Goal: Information Seeking & Learning: Find specific fact

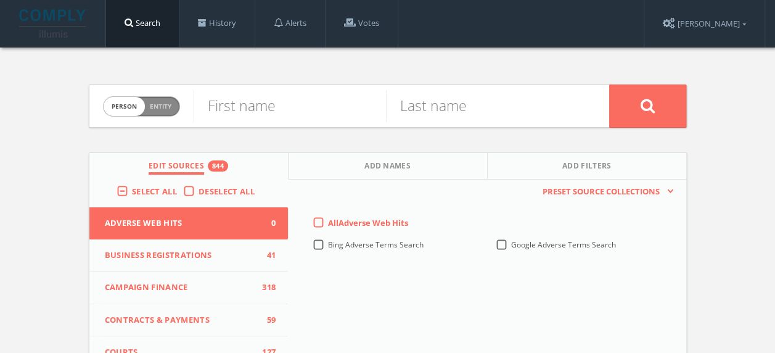
click at [157, 104] on span "Entity" at bounding box center [161, 106] width 22 height 9
checkbox input "true"
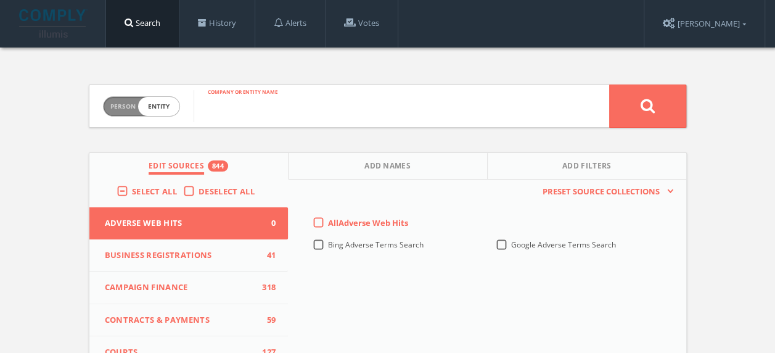
click at [274, 108] on input "text" at bounding box center [401, 106] width 415 height 32
type input "[PERSON_NAME] hospitality"
click at [609, 84] on button at bounding box center [647, 105] width 77 height 43
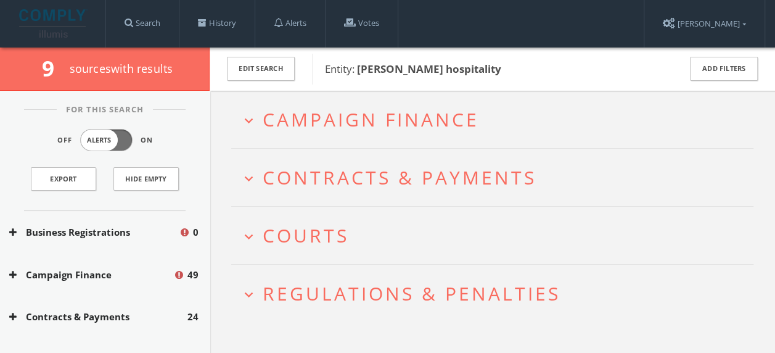
click at [387, 116] on span "Campaign Finance" at bounding box center [371, 119] width 216 height 25
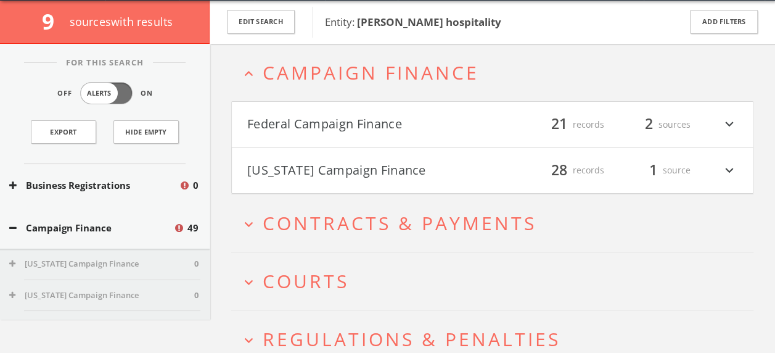
click at [436, 118] on button "Federal Campaign Finance" at bounding box center [369, 124] width 245 height 21
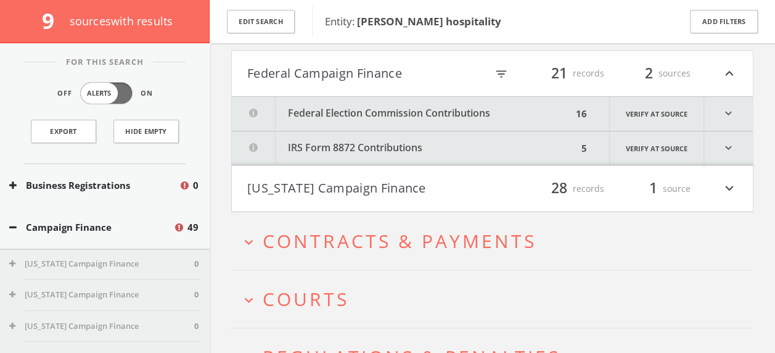
click at [538, 115] on button "Federal Election Commission Contributions" at bounding box center [402, 114] width 340 height 34
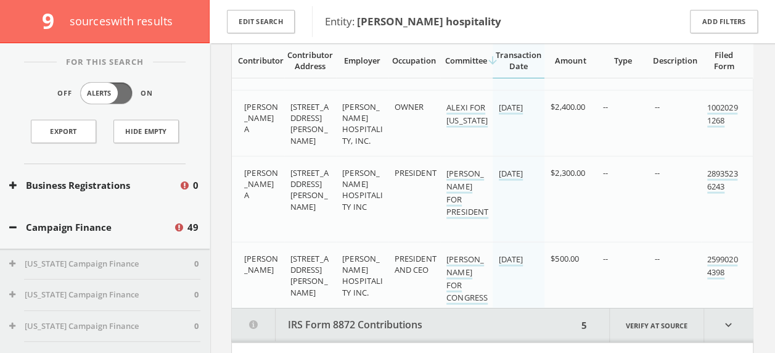
scroll to position [1386, 0]
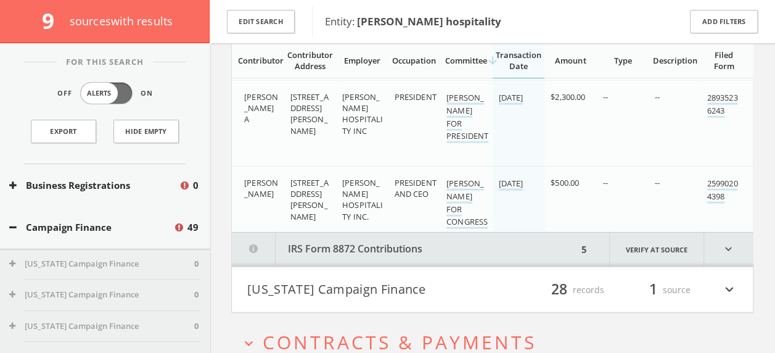
click at [534, 245] on button "IRS Form 8872 Contributions" at bounding box center [405, 249] width 346 height 34
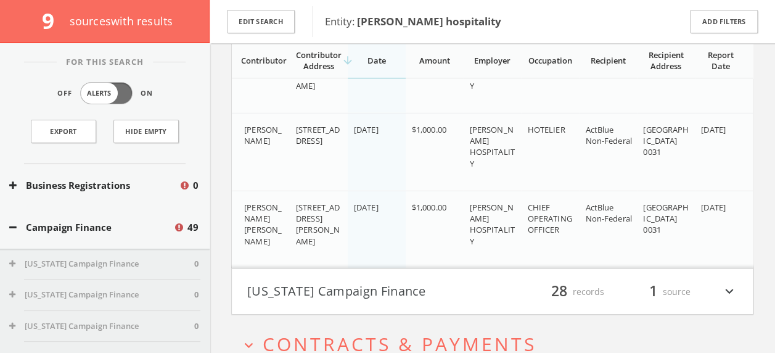
scroll to position [1764, 0]
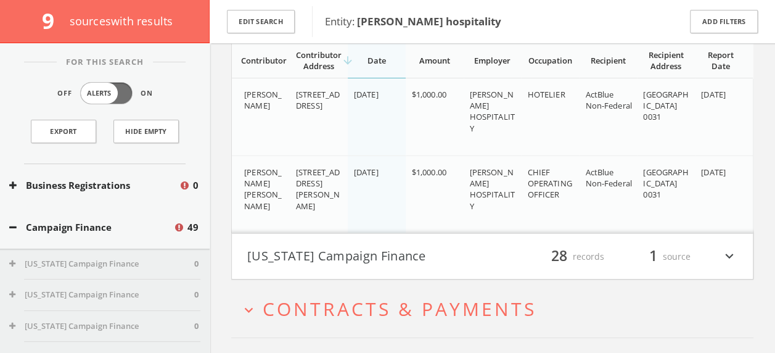
click at [488, 258] on button "[US_STATE] Campaign Finance" at bounding box center [369, 256] width 245 height 21
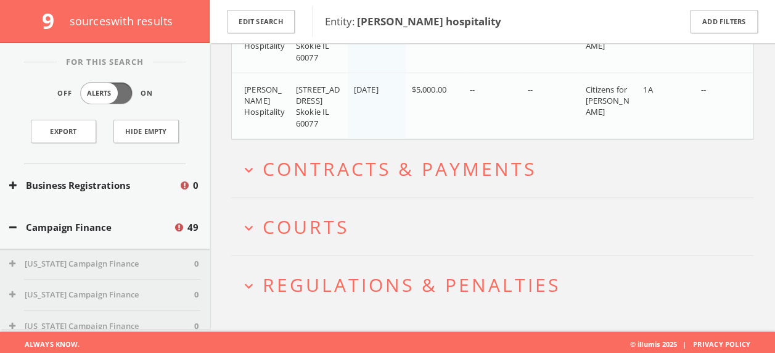
click at [440, 172] on span "Contracts & Payments" at bounding box center [400, 168] width 274 height 25
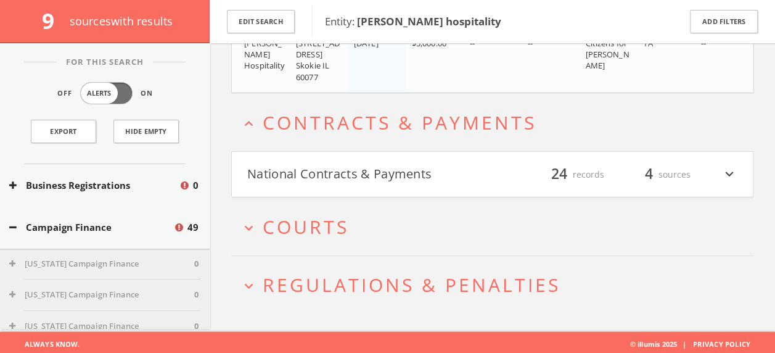
click at [472, 174] on button "National Contracts & Payments" at bounding box center [369, 174] width 245 height 21
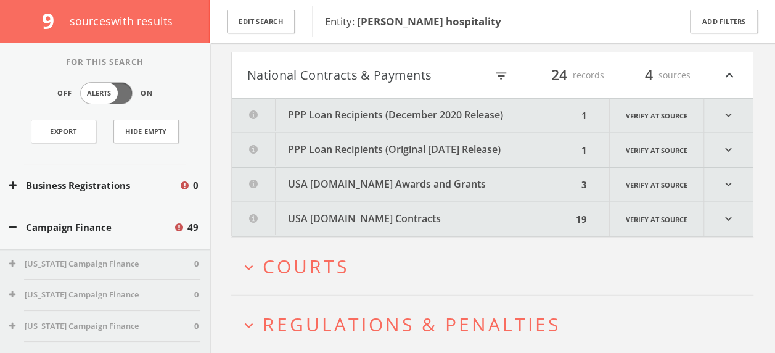
scroll to position [3742, 0]
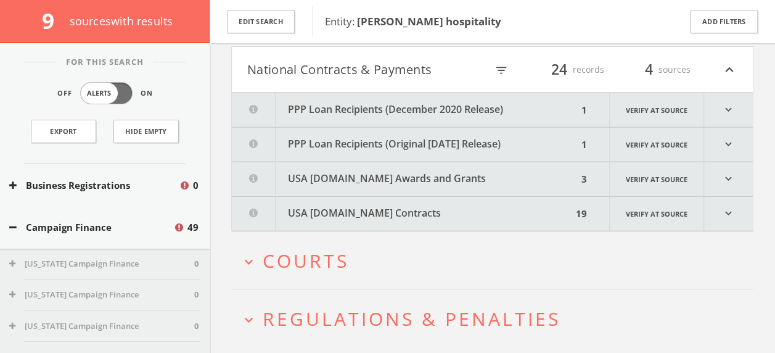
click at [518, 176] on button "USA [DOMAIN_NAME] Awards and Grants" at bounding box center [405, 179] width 346 height 34
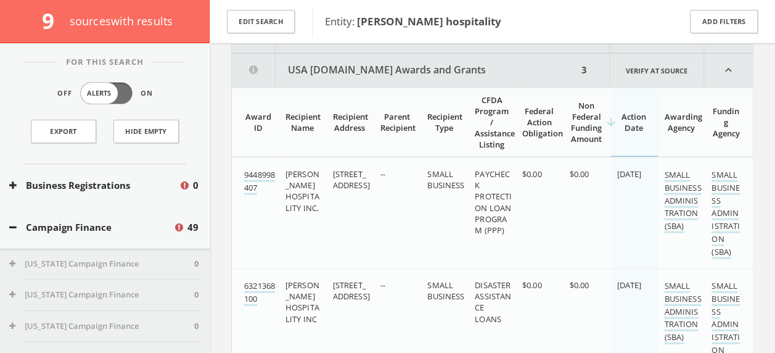
scroll to position [3857, 0]
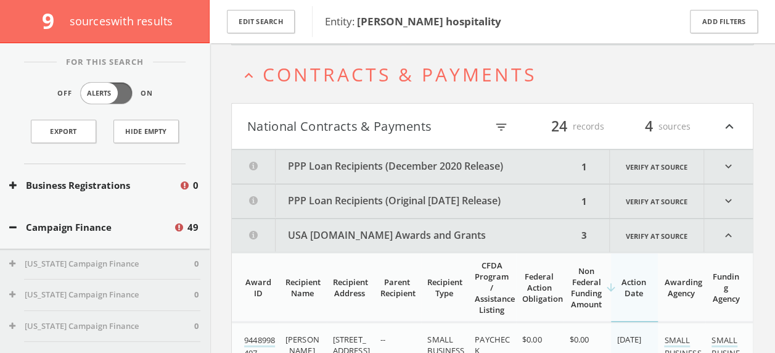
click at [536, 165] on button "PPP Loan Recipients (December 2020 Release)" at bounding box center [405, 167] width 346 height 34
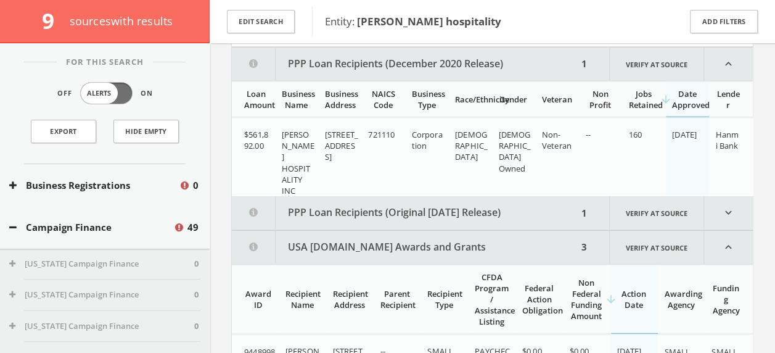
click at [542, 213] on button "PPP Loan Recipients (Original [DATE] Release)" at bounding box center [405, 213] width 346 height 34
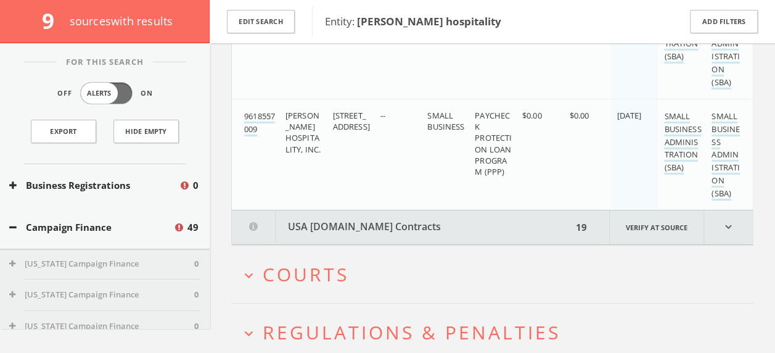
scroll to position [4405, 0]
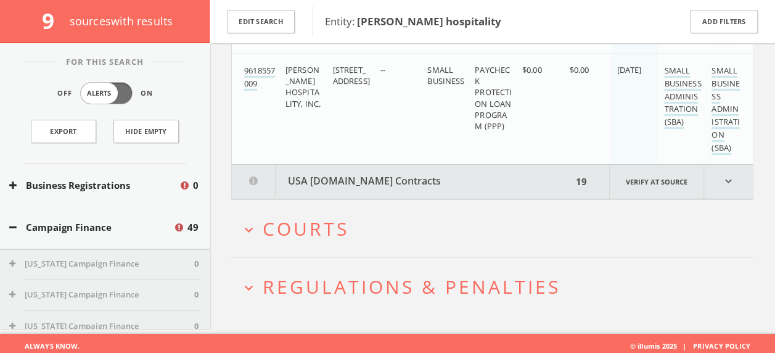
click at [495, 176] on button "USA [DOMAIN_NAME] Contracts" at bounding box center [402, 182] width 340 height 34
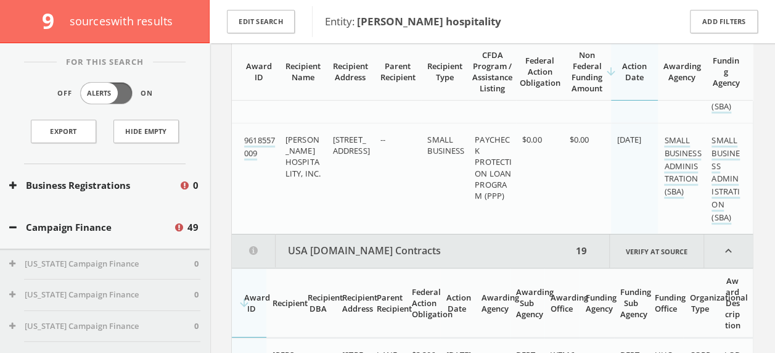
scroll to position [4337, 0]
click at [723, 240] on icon "expand_less" at bounding box center [728, 249] width 49 height 33
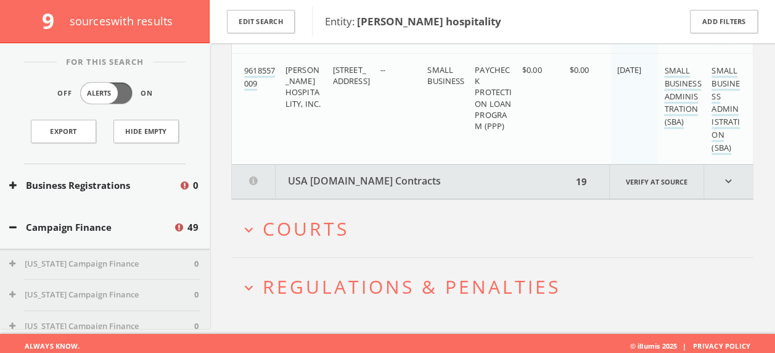
click at [338, 223] on span "Courts" at bounding box center [306, 228] width 86 height 25
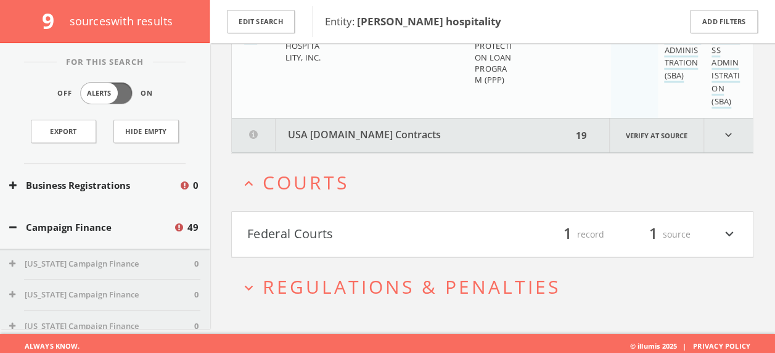
click at [398, 228] on button "Federal Courts" at bounding box center [369, 234] width 245 height 21
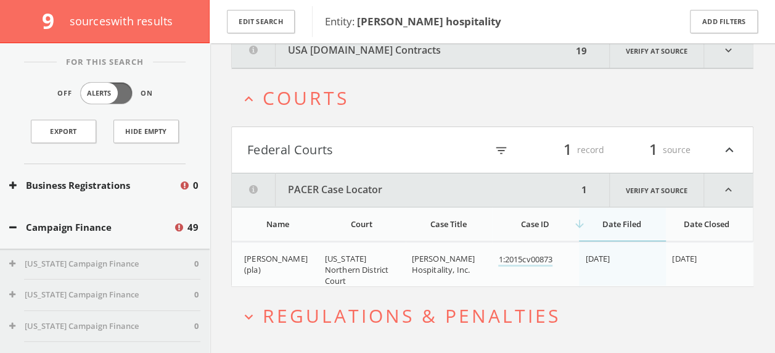
scroll to position [4564, 0]
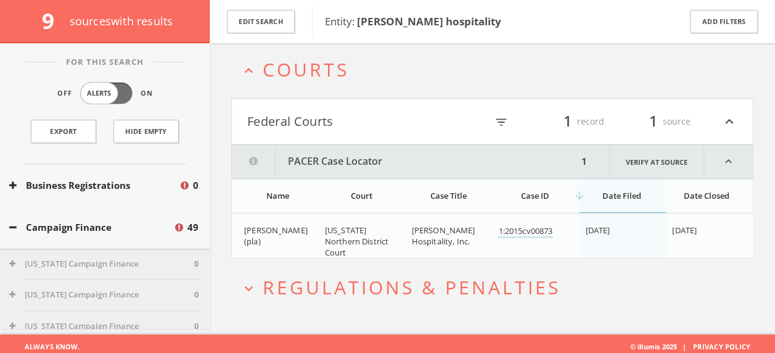
click at [480, 282] on span "Regulations & Penalties" at bounding box center [412, 286] width 298 height 25
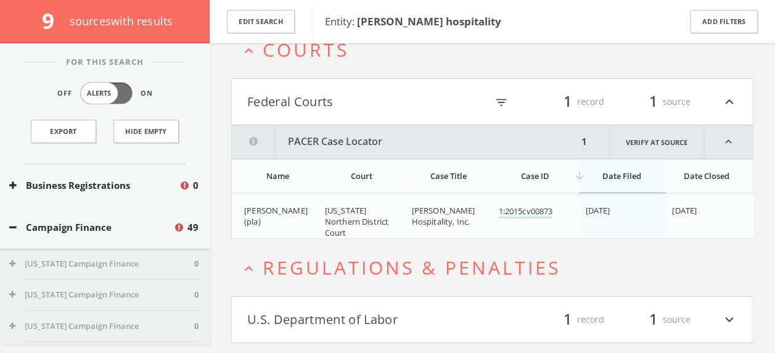
scroll to position [4610, 0]
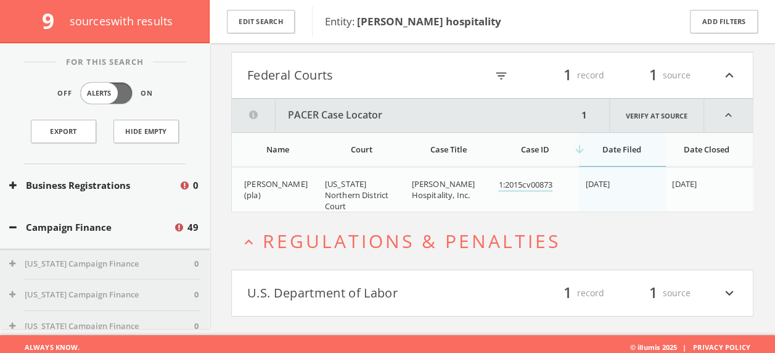
click at [452, 282] on button "U.S. Department of Labor" at bounding box center [369, 292] width 245 height 21
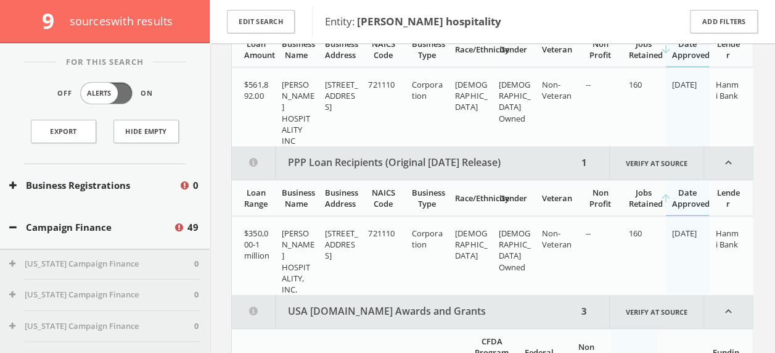
scroll to position [3721, 0]
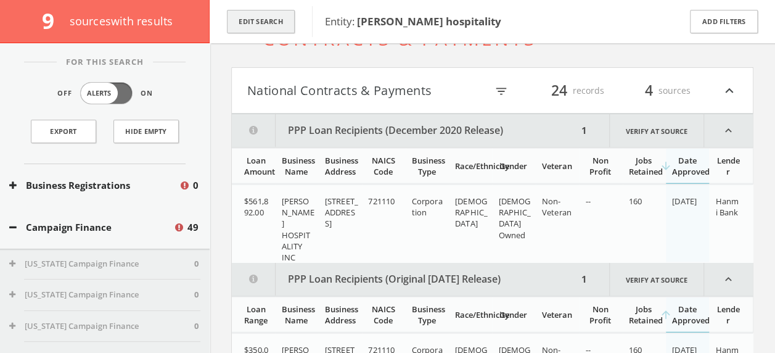
click at [261, 23] on button "Edit Search" at bounding box center [261, 22] width 68 height 24
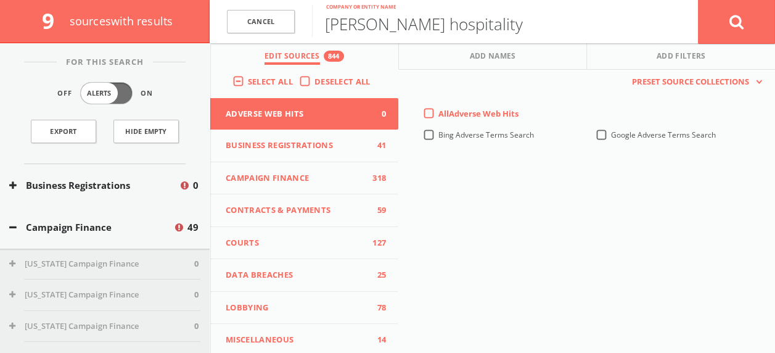
drag, startPoint x: 478, startPoint y: 22, endPoint x: 381, endPoint y: 25, distance: 97.4
click at [381, 25] on input "[PERSON_NAME] hospitality" at bounding box center [505, 21] width 386 height 32
type input "[PERSON_NAME] oil"
click at [698, 0] on button at bounding box center [736, 21] width 77 height 44
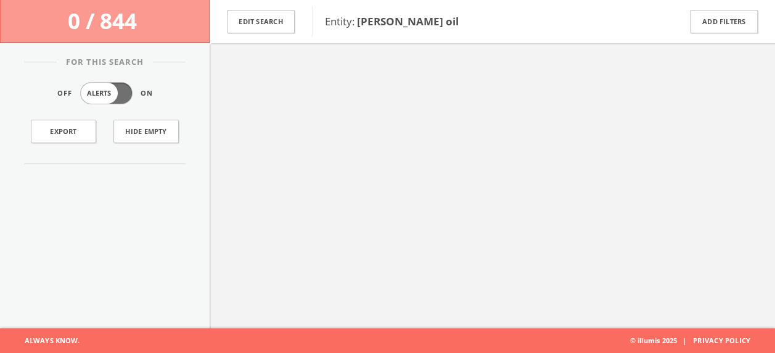
scroll to position [72, 0]
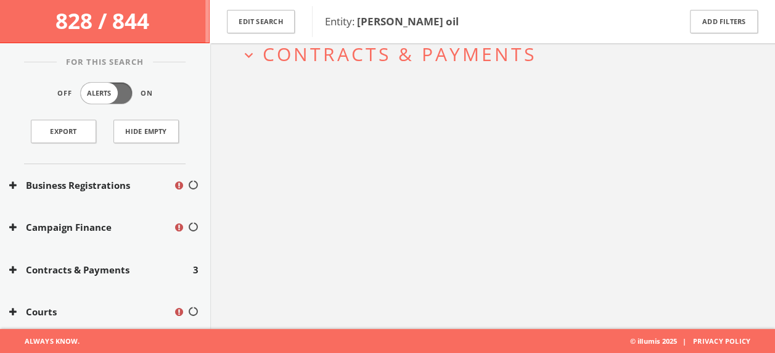
click at [403, 42] on div "Edit Search Entity: [PERSON_NAME] oil Add Filters" at bounding box center [492, 21] width 565 height 43
click at [402, 55] on span "Contracts & Payments" at bounding box center [400, 53] width 274 height 25
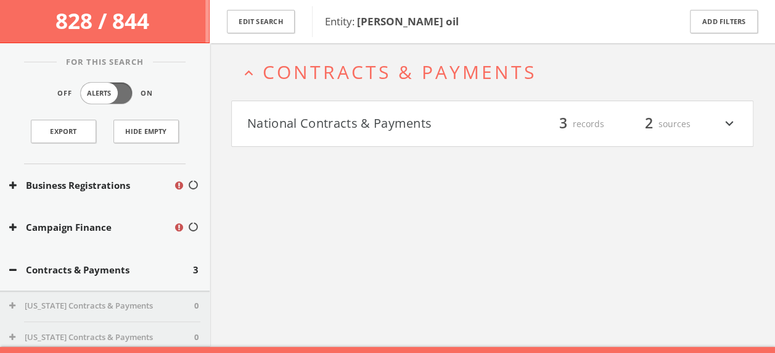
click at [481, 118] on button "National Contracts & Payments" at bounding box center [369, 123] width 245 height 21
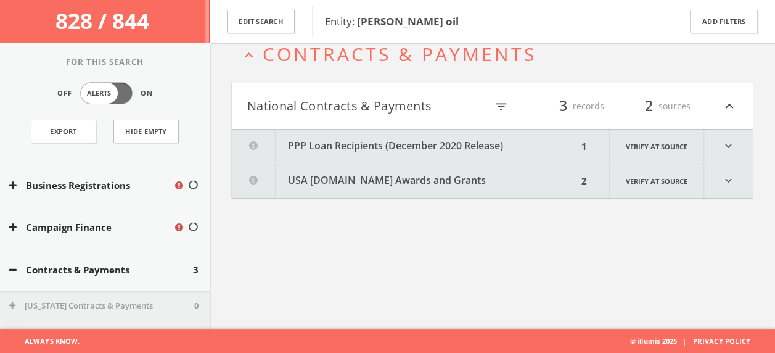
click at [553, 174] on button "USA [DOMAIN_NAME] Awards and Grants" at bounding box center [405, 181] width 346 height 34
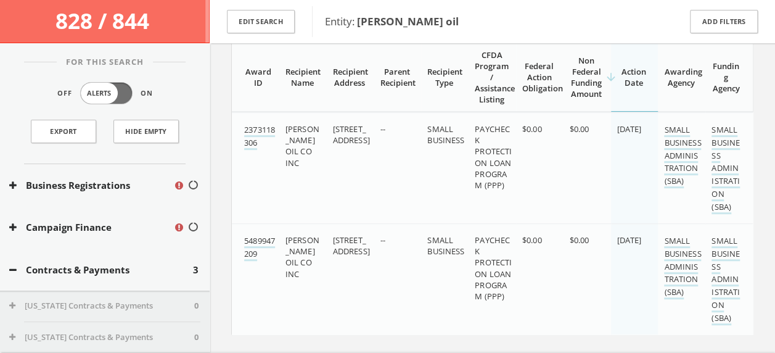
scroll to position [0, 0]
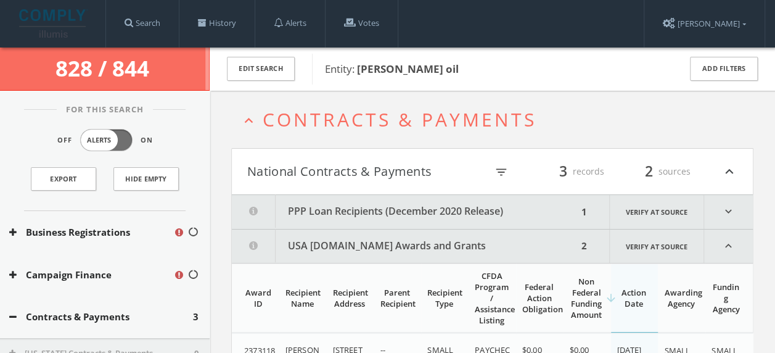
click at [440, 108] on span "Contracts & Payments" at bounding box center [400, 119] width 274 height 25
